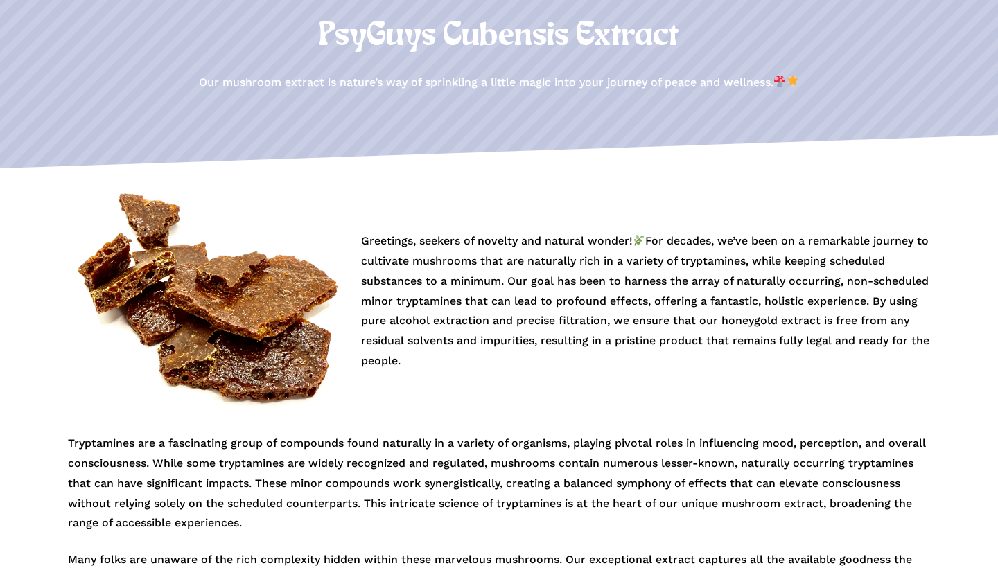
scroll to position [171, 0]
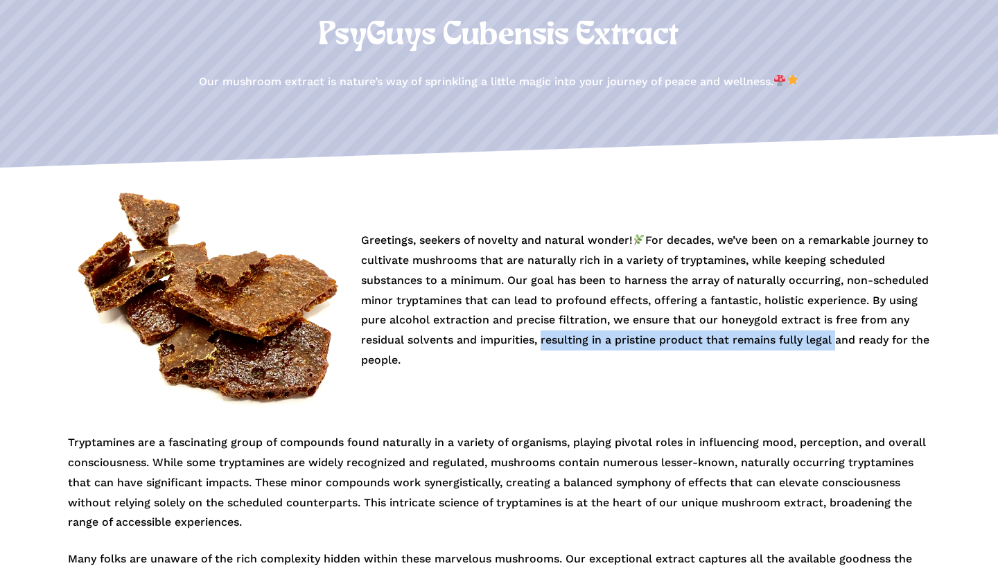
drag, startPoint x: 835, startPoint y: 338, endPoint x: 539, endPoint y: 343, distance: 296.0
click at [539, 343] on p "Greetings, seekers of novelty and natural wonder! For decades, we’ve been on a …" at bounding box center [645, 301] width 569 height 140
click at [550, 344] on p "Greetings, seekers of novelty and natural wonder! For decades, we’ve been on a …" at bounding box center [645, 301] width 569 height 140
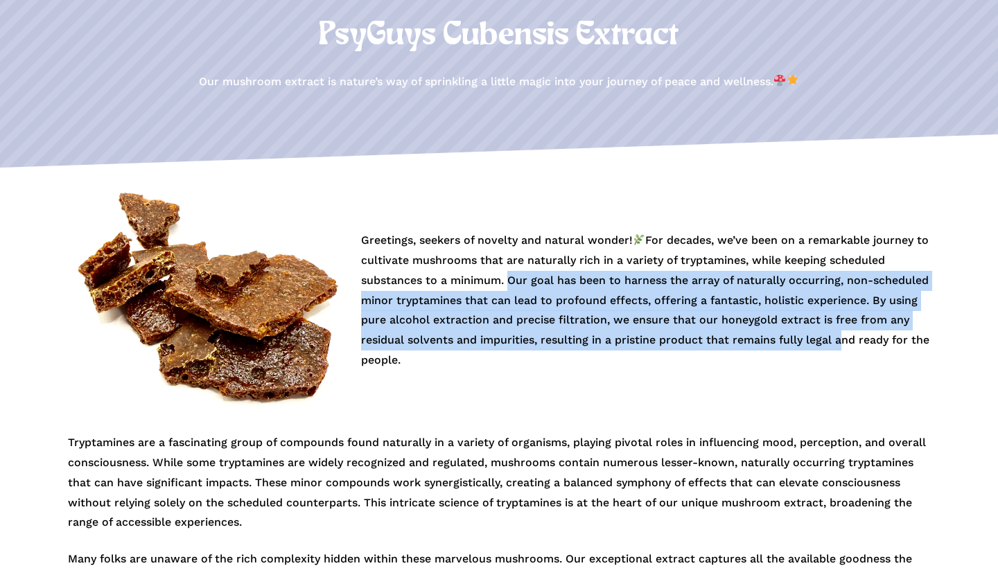
drag, startPoint x: 837, startPoint y: 338, endPoint x: 507, endPoint y: 275, distance: 335.8
click at [507, 275] on p "Greetings, seekers of novelty and natural wonder! For decades, we’ve been on a …" at bounding box center [645, 301] width 569 height 140
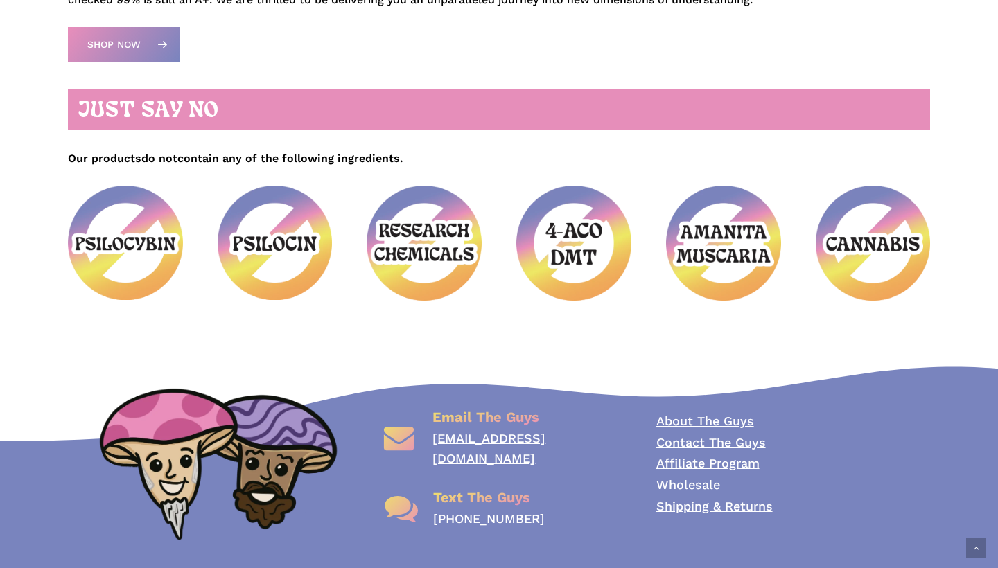
scroll to position [810, 0]
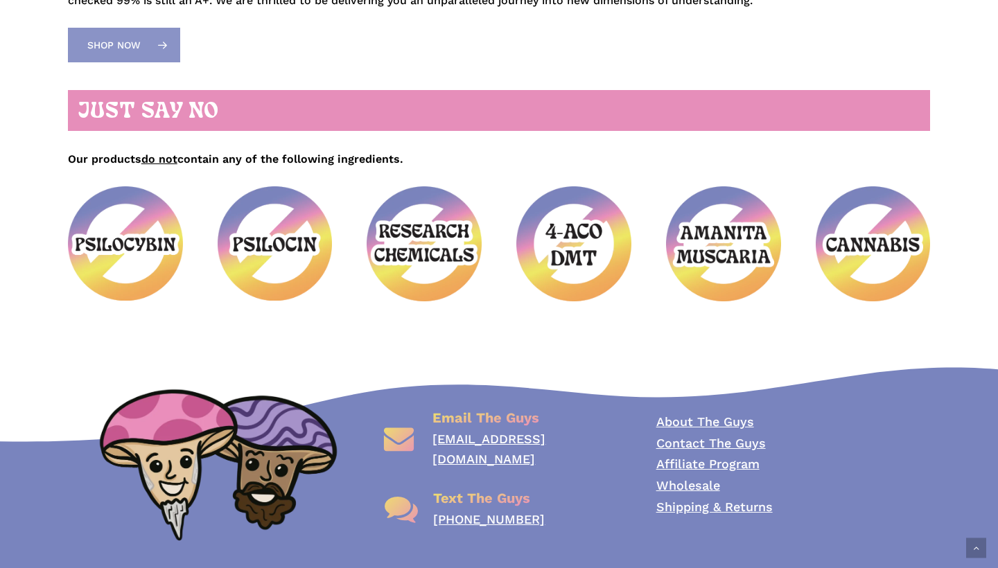
click at [132, 38] on span "Shop Now" at bounding box center [113, 45] width 53 height 14
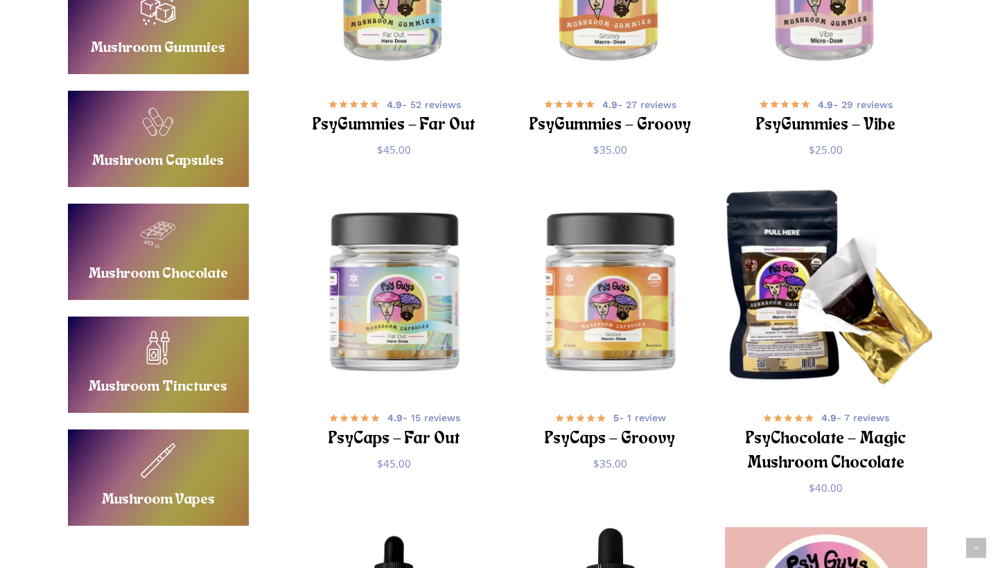
scroll to position [498, 0]
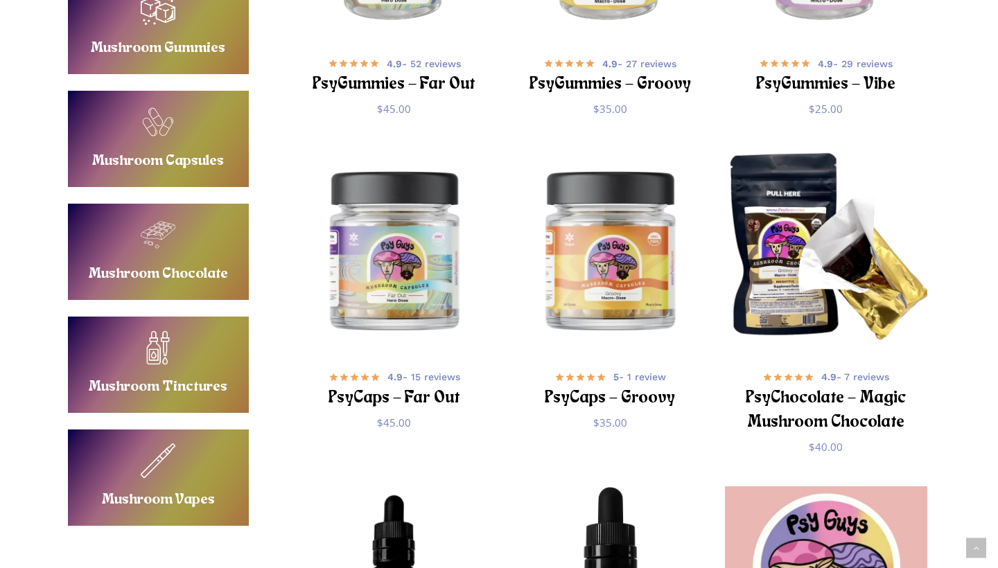
click at [186, 460] on link "Buy Mushroom Vapes" at bounding box center [158, 478] width 181 height 96
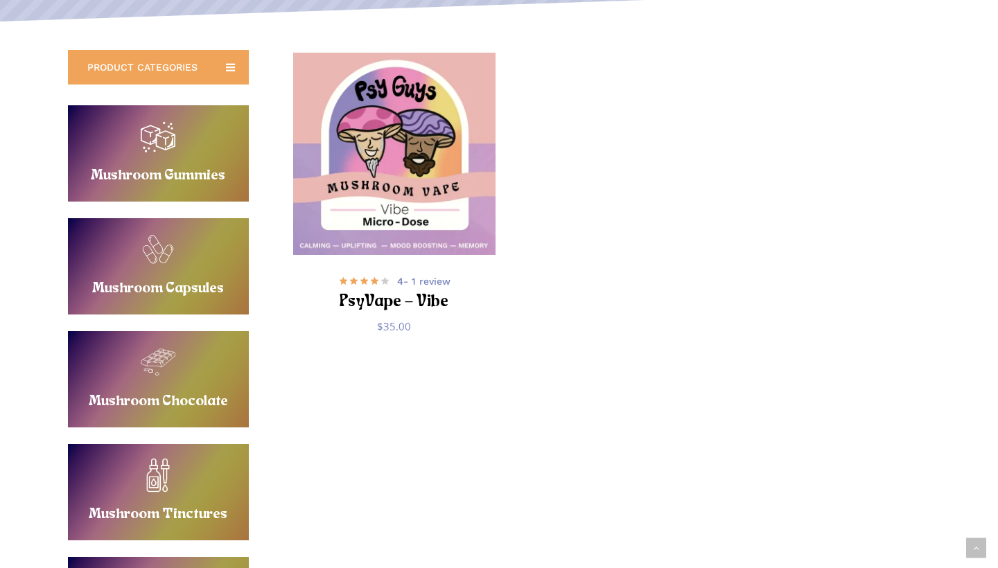
scroll to position [279, 0]
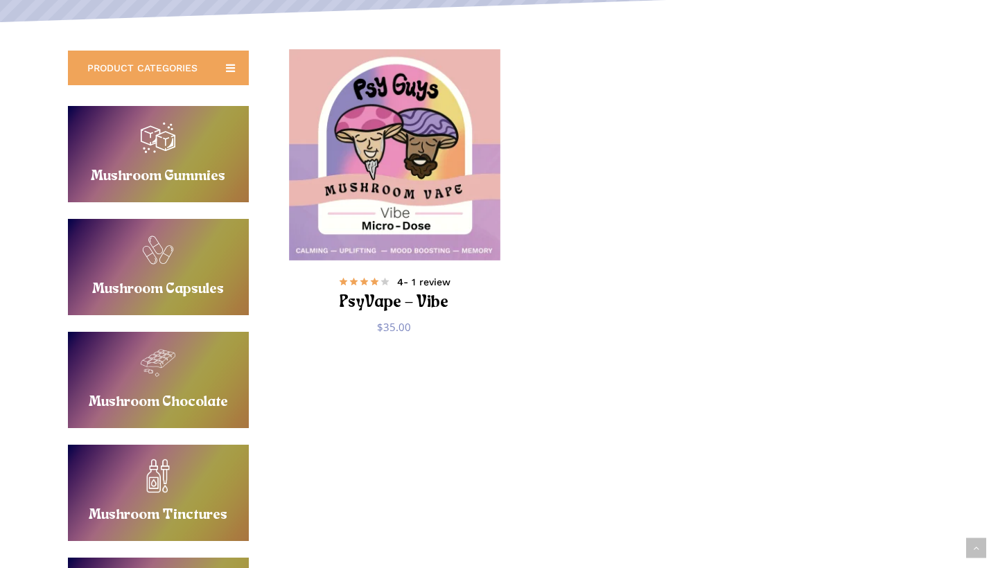
click at [394, 301] on h2 "PsyVape – Vibe" at bounding box center [395, 303] width 168 height 26
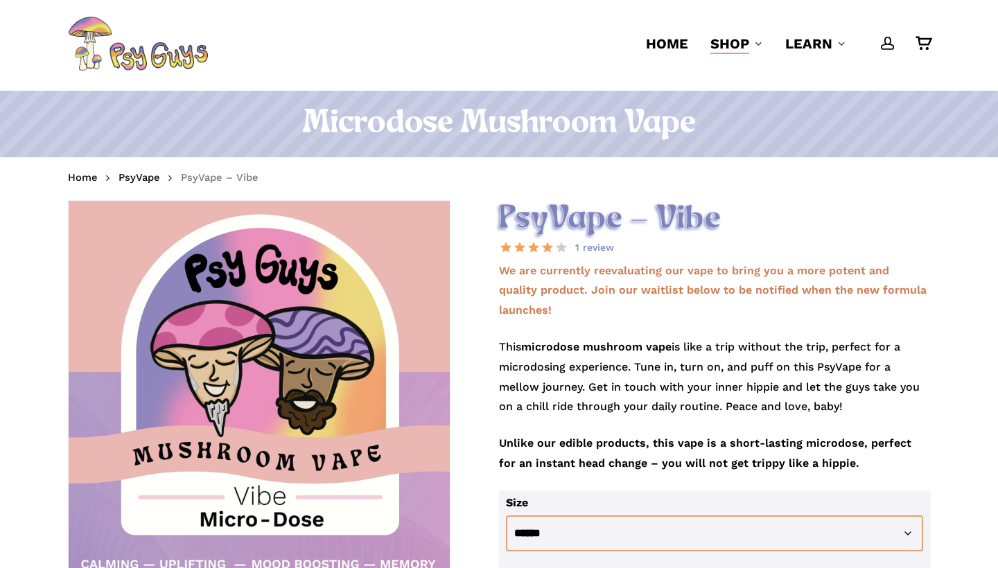
scroll to position [28, 0]
